Goal: Information Seeking & Learning: Learn about a topic

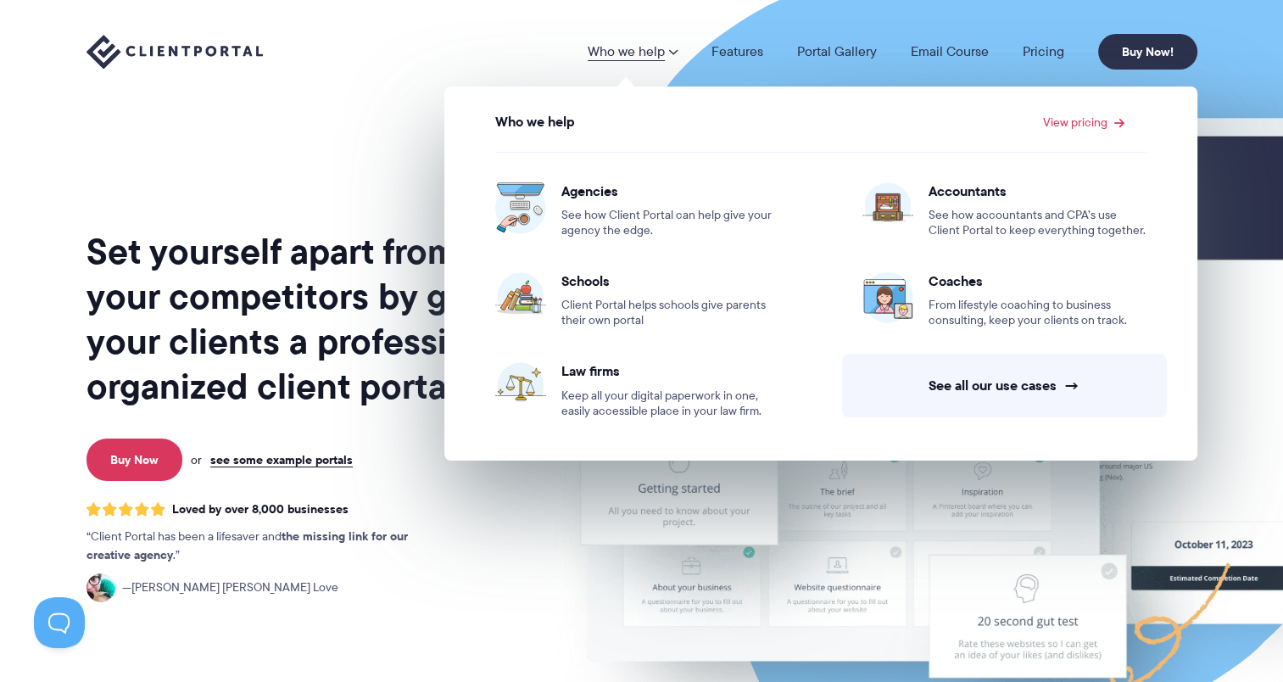
click at [259, 292] on h1 "Set yourself apart from your competitors by giving your clients a professional,…" at bounding box center [309, 319] width 444 height 180
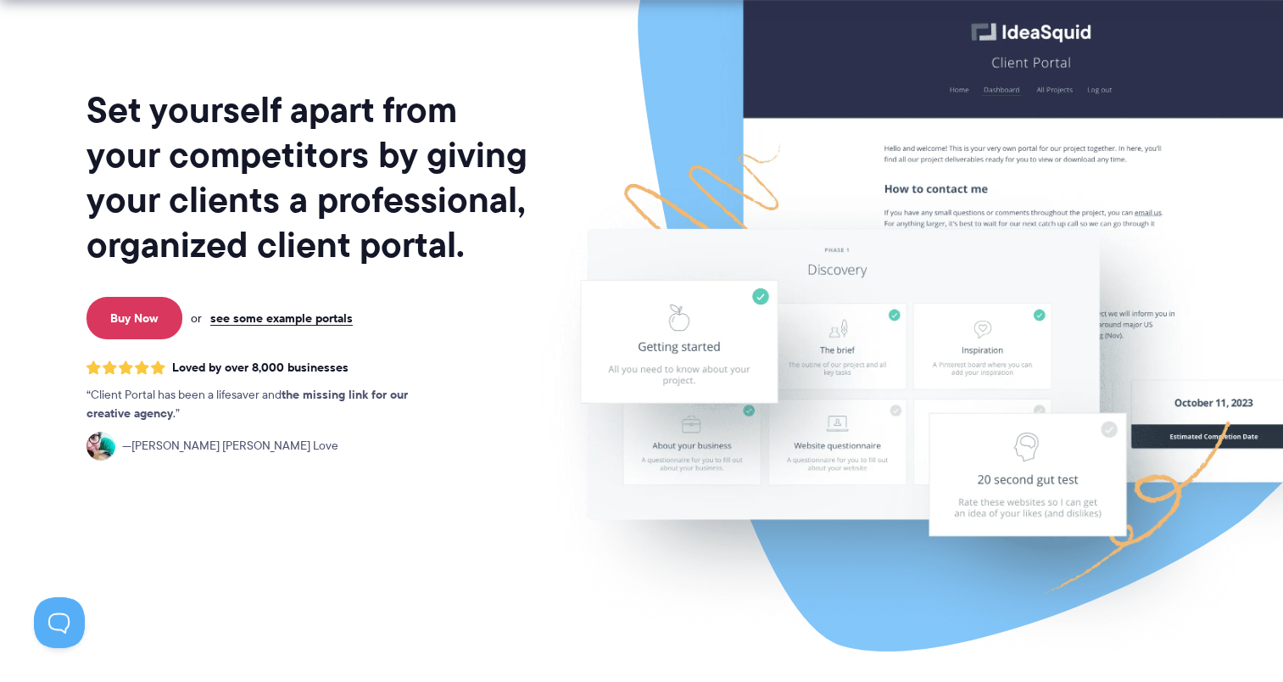
scroll to position [170, 0]
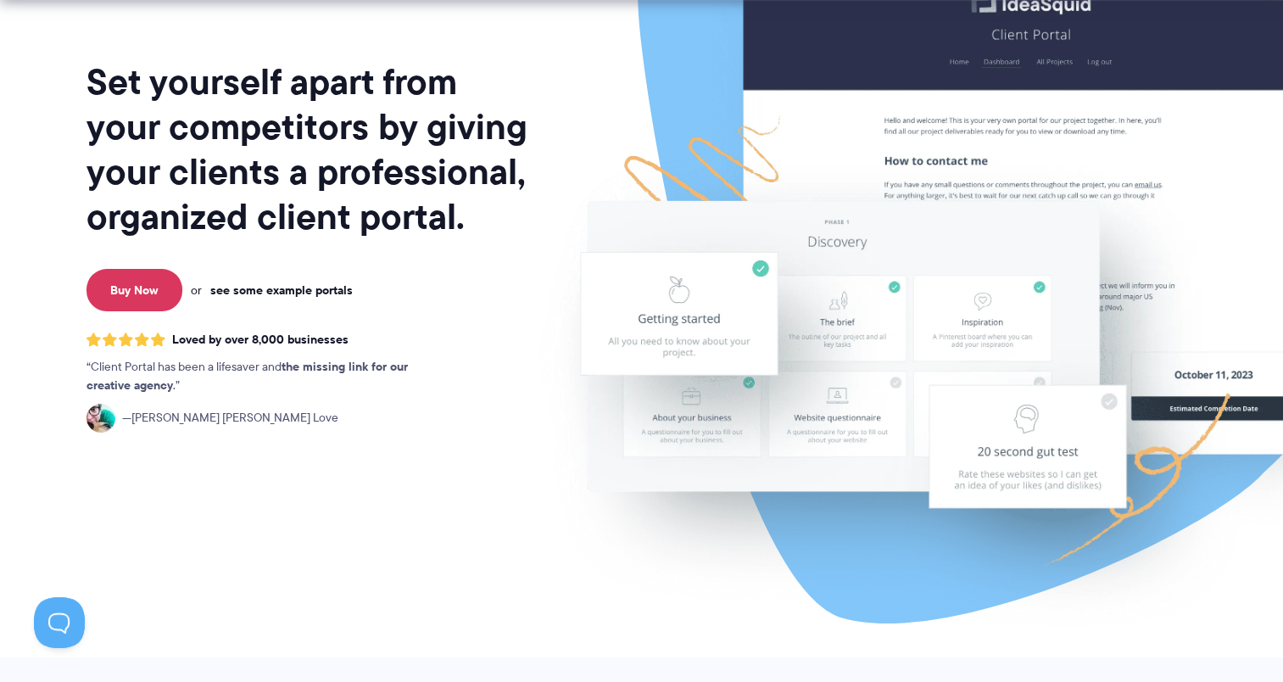
click at [272, 290] on link "see some example portals" at bounding box center [281, 289] width 142 height 15
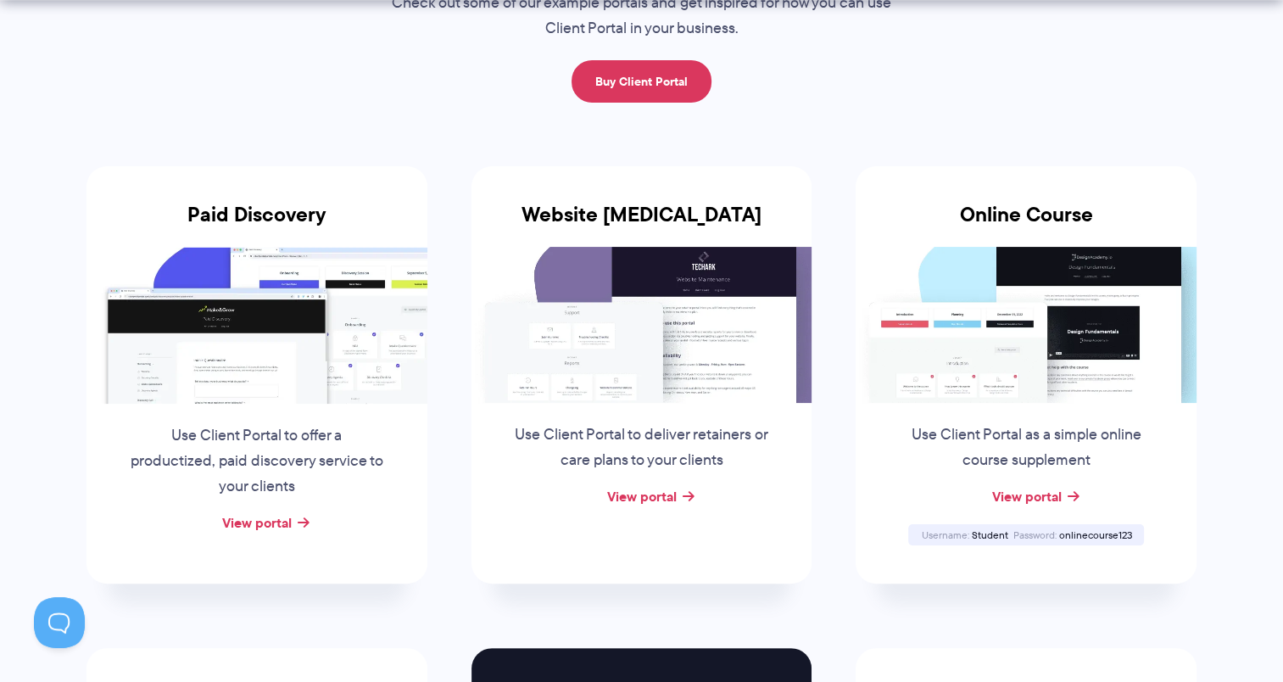
scroll to position [254, 0]
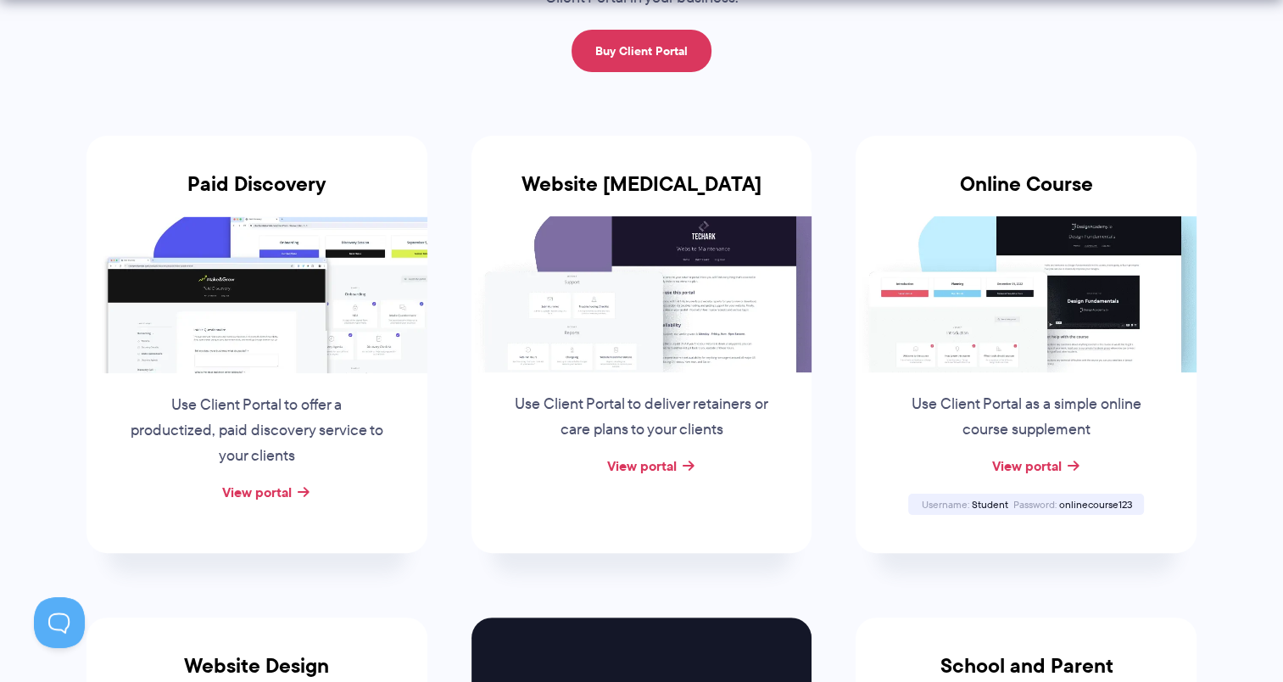
click at [489, 233] on img at bounding box center [642, 294] width 341 height 156
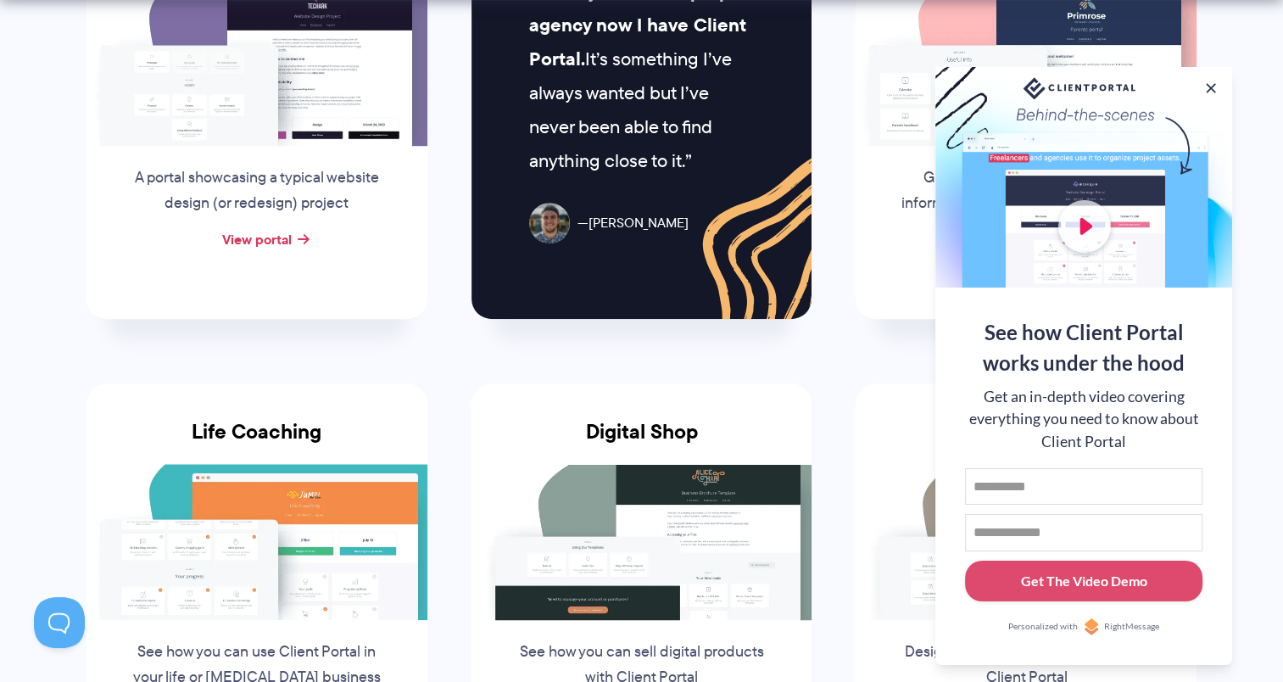
scroll to position [1103, 0]
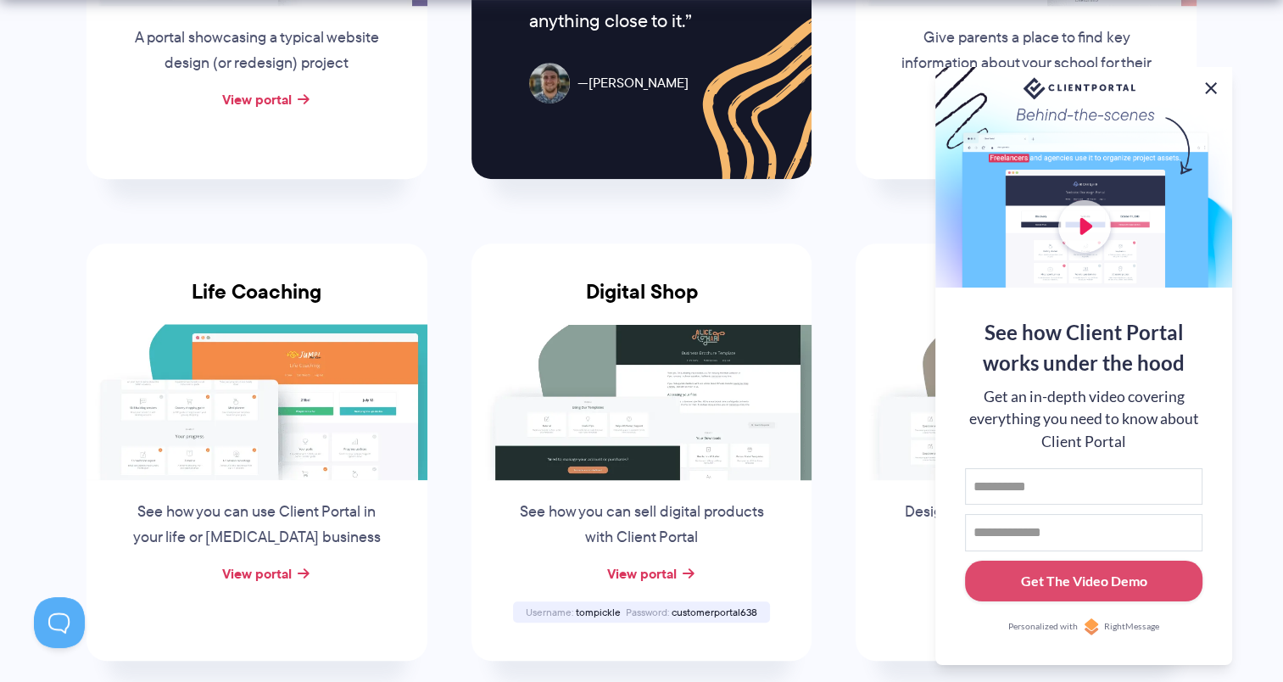
click at [1205, 87] on button at bounding box center [1211, 88] width 20 height 20
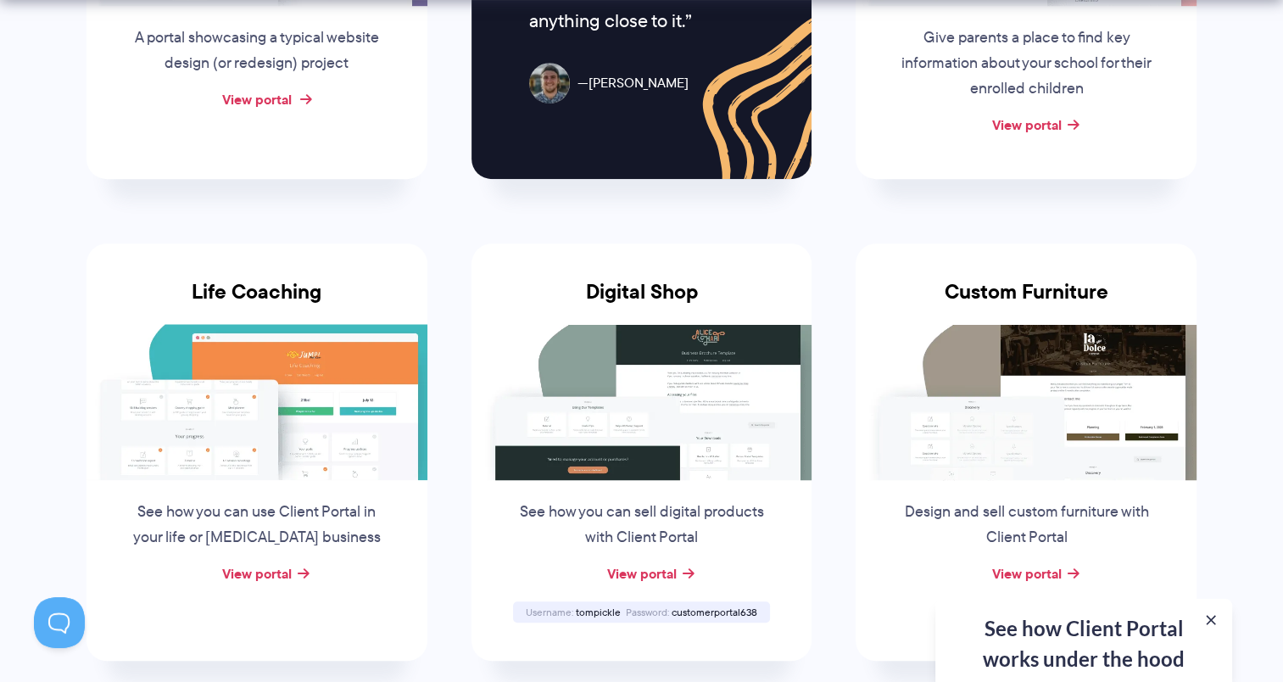
click at [243, 103] on link "View portal" at bounding box center [257, 99] width 70 height 20
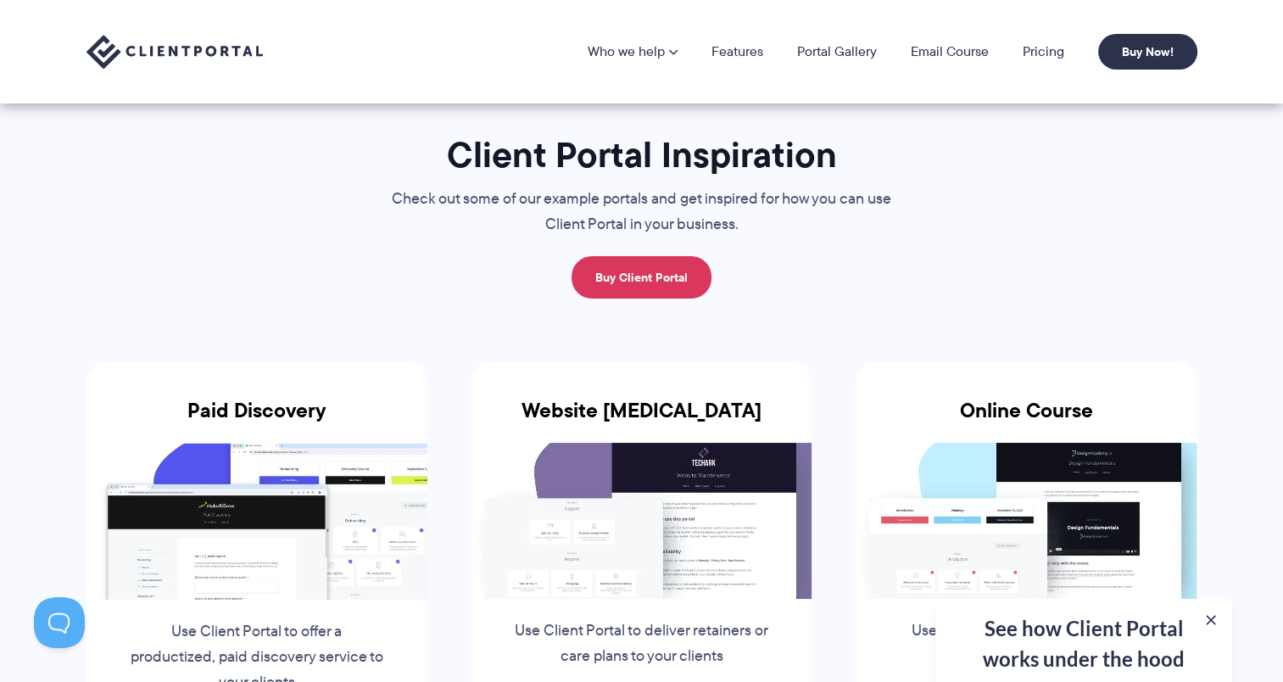
scroll to position [0, 0]
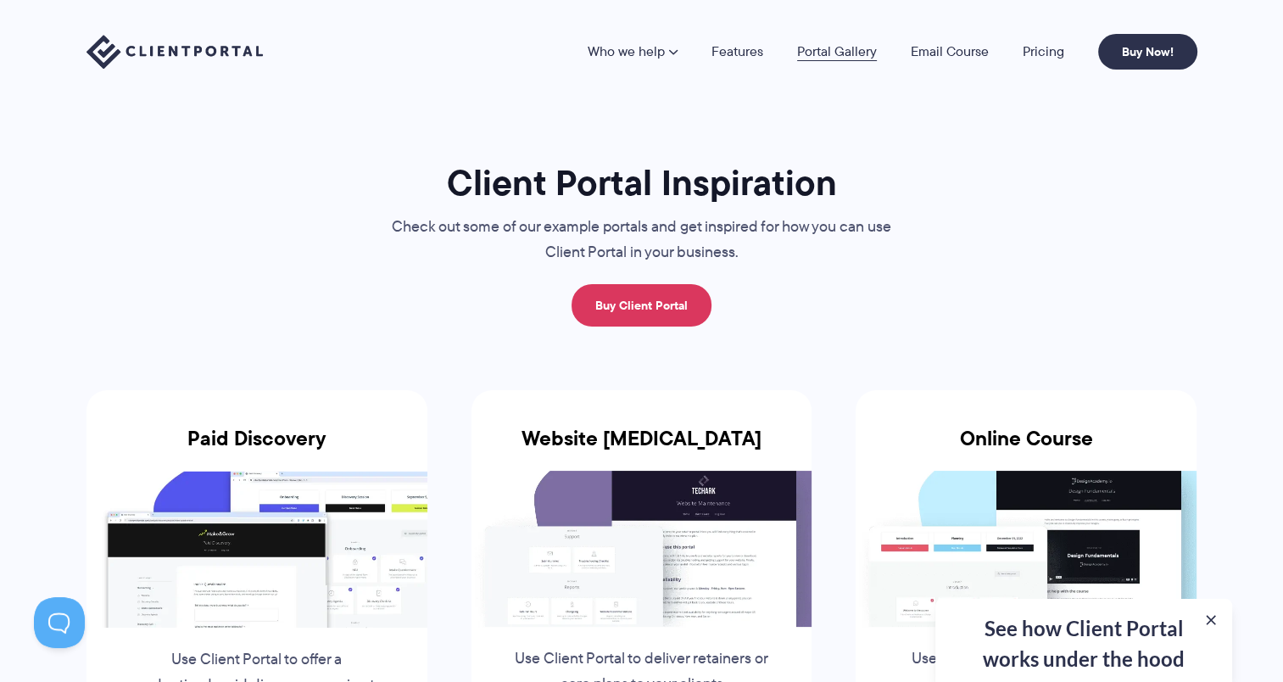
click at [822, 47] on link "Portal Gallery" at bounding box center [837, 52] width 80 height 14
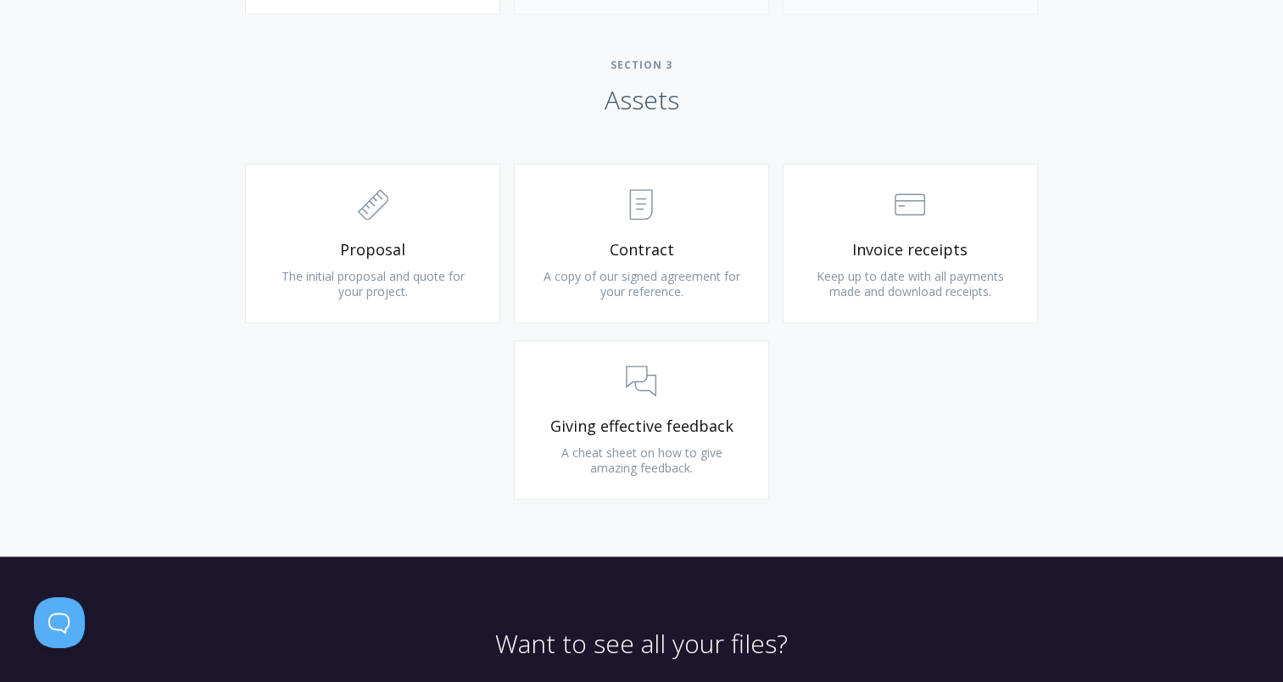
scroll to position [1923, 0]
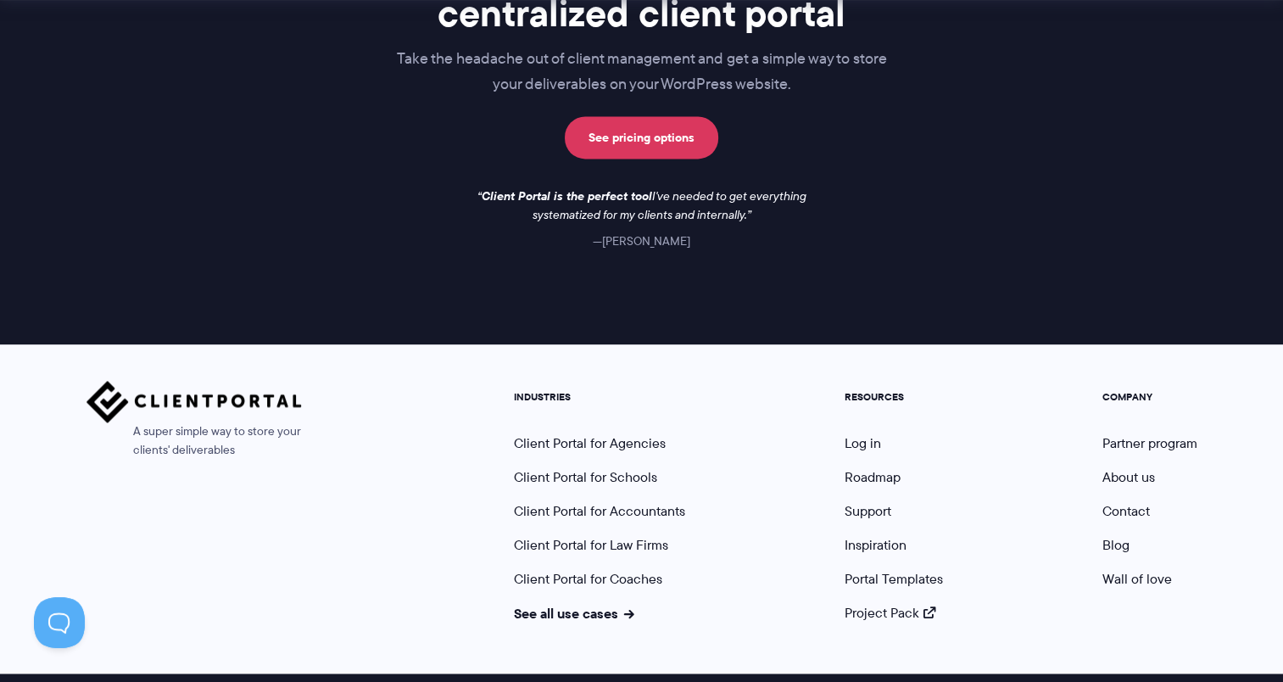
scroll to position [2545, 0]
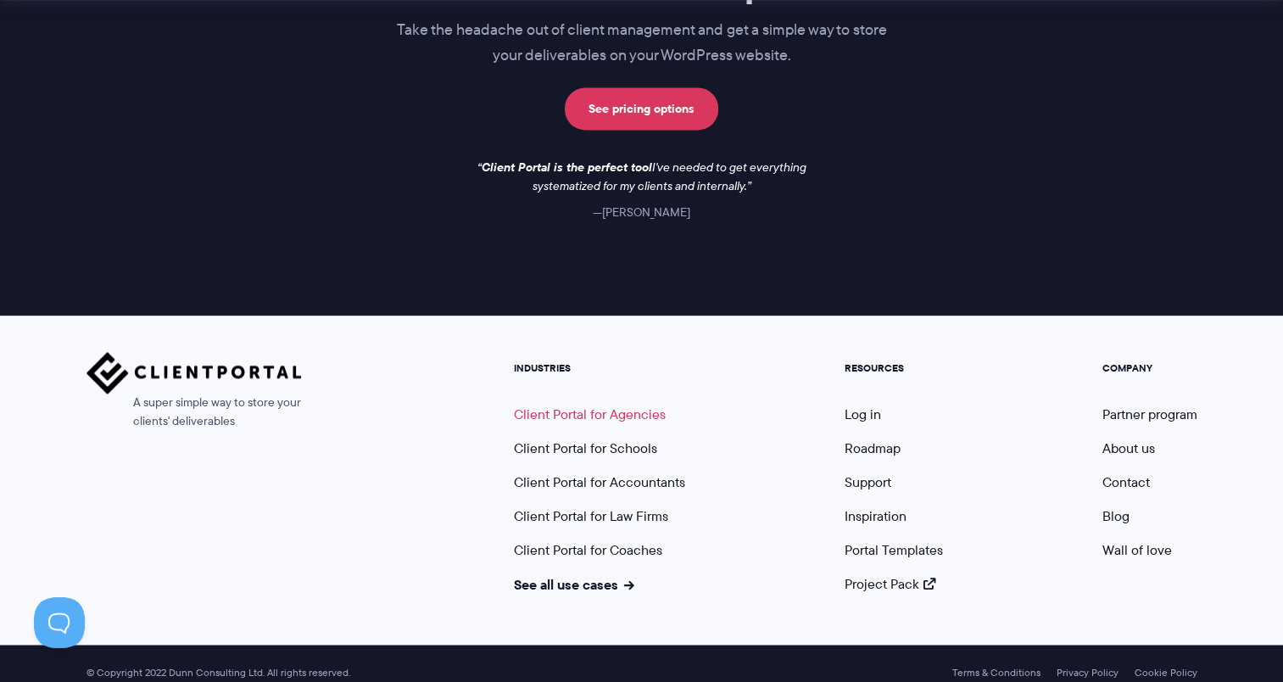
click at [556, 407] on link "Client Portal for Agencies" at bounding box center [590, 415] width 152 height 20
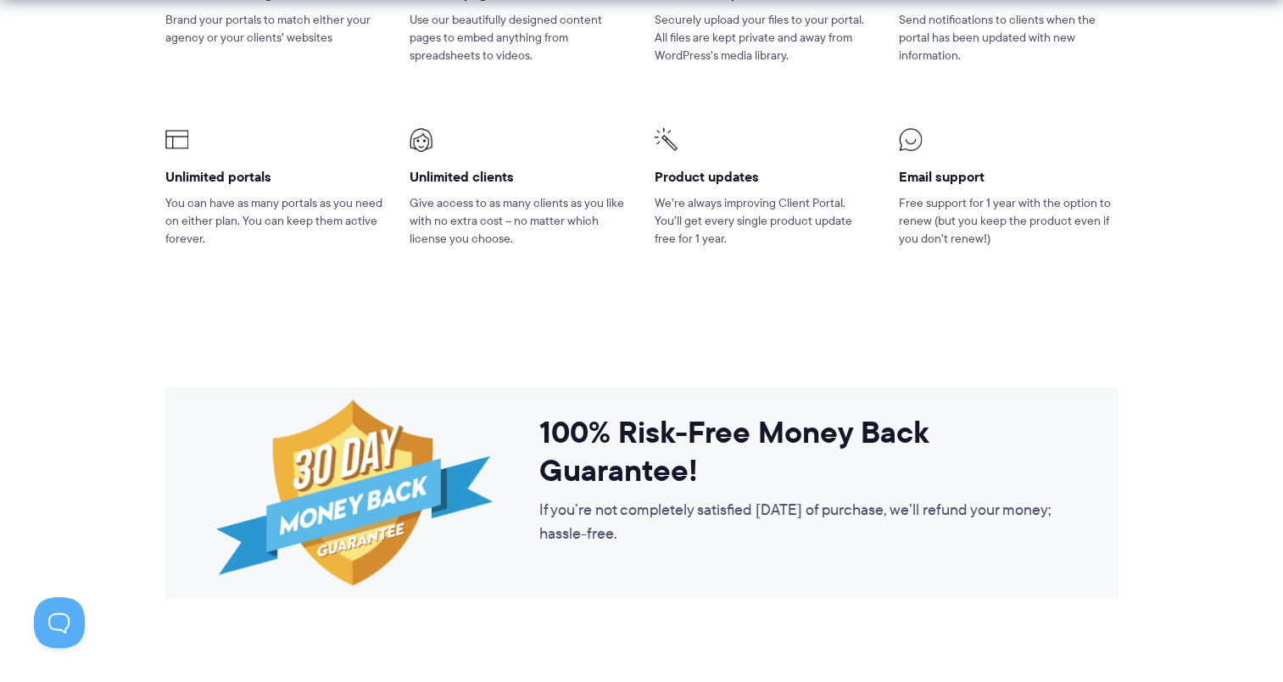
scroll to position [2714, 0]
